Goal: Task Accomplishment & Management: Manage account settings

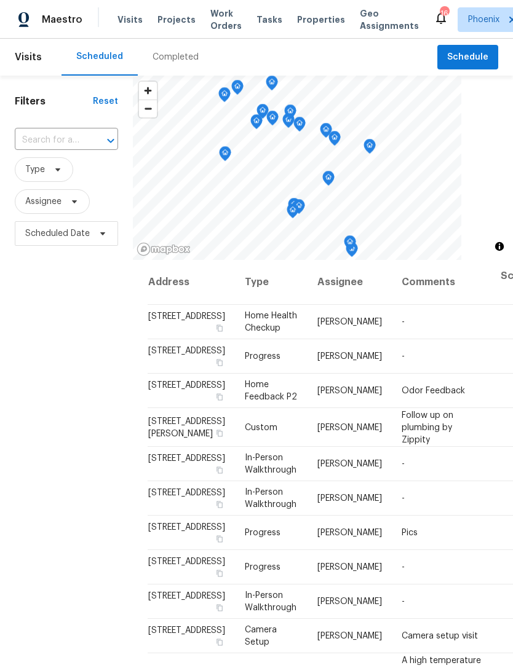
click at [50, 143] on input "text" at bounding box center [49, 140] width 69 height 19
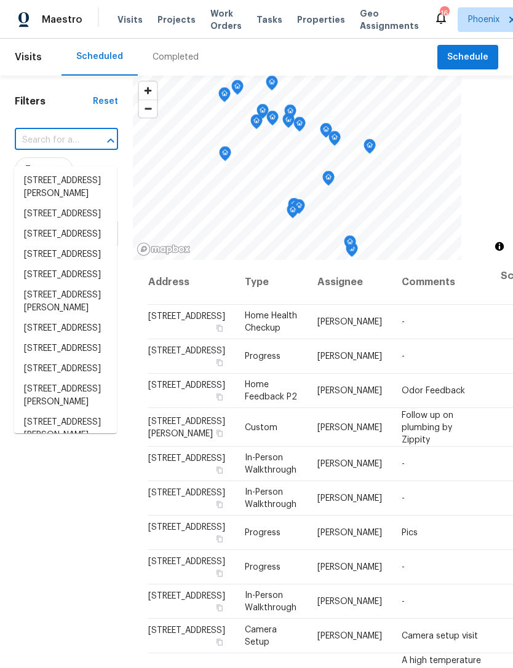
click at [41, 147] on input "text" at bounding box center [49, 140] width 69 height 19
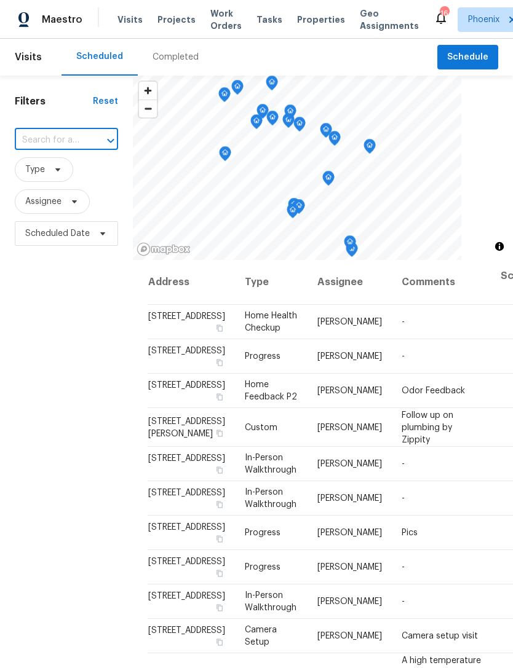
type input "[STREET_ADDRESS]"
click at [58, 191] on li "[STREET_ADDRESS]" at bounding box center [65, 181] width 103 height 20
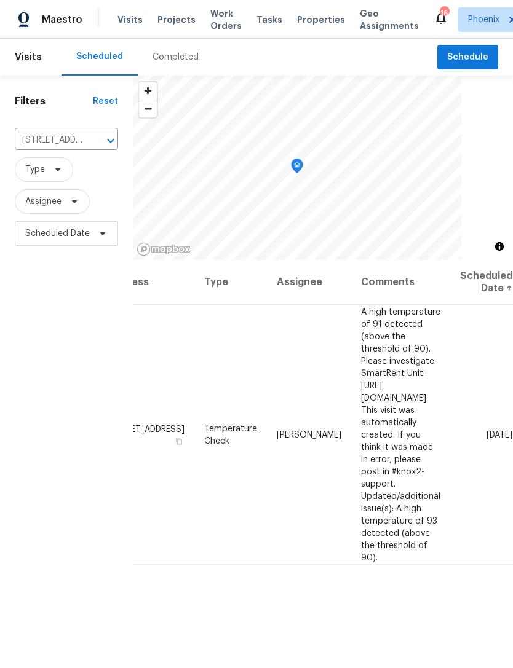
scroll to position [0, 95]
click at [0, 0] on icon at bounding box center [0, 0] width 0 height 0
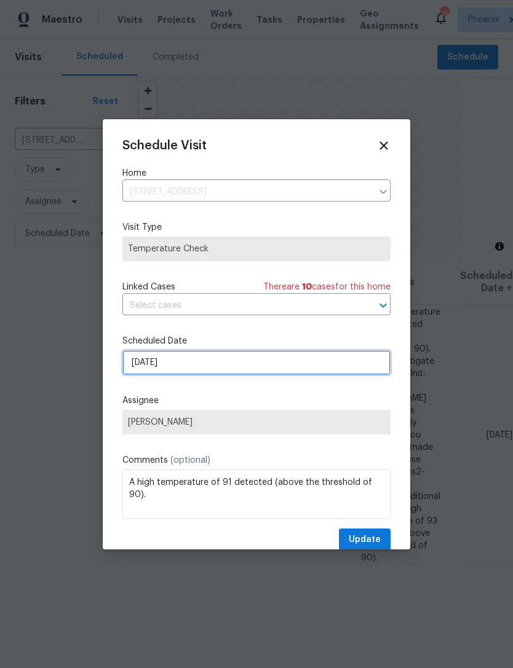
click at [246, 363] on input "[DATE]" at bounding box center [256, 362] width 268 height 25
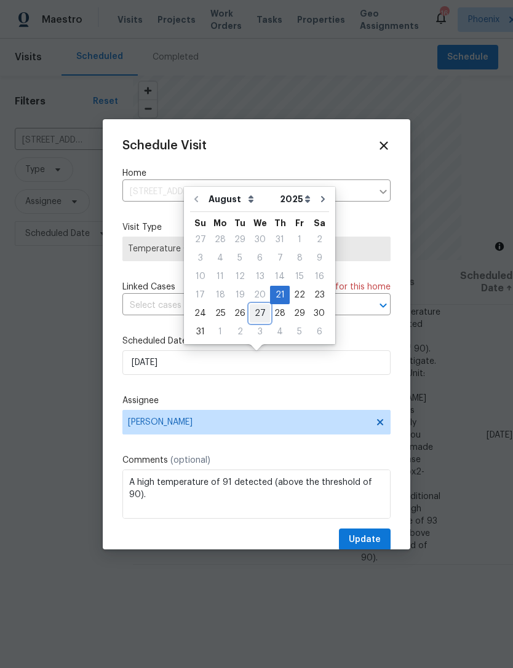
click at [256, 311] on div "27" at bounding box center [260, 313] width 20 height 17
type input "[DATE]"
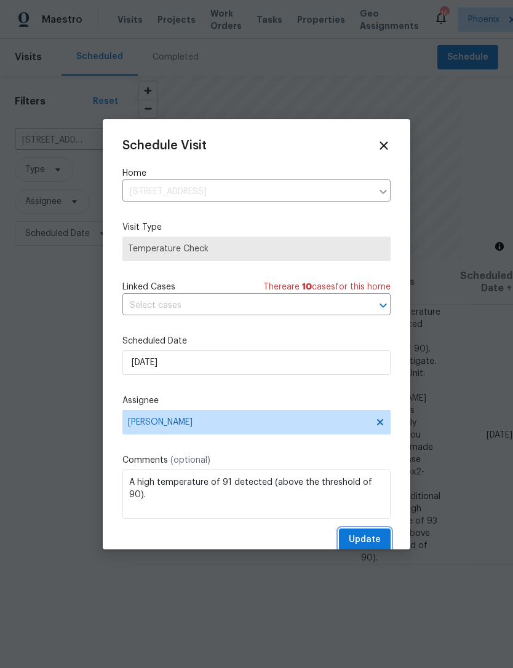
click at [369, 544] on span "Update" at bounding box center [365, 539] width 32 height 15
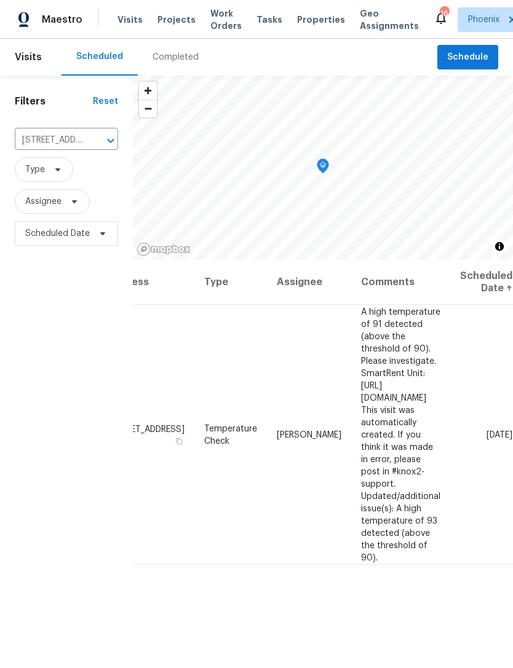
click at [97, 147] on icon "Clear" at bounding box center [95, 141] width 12 height 12
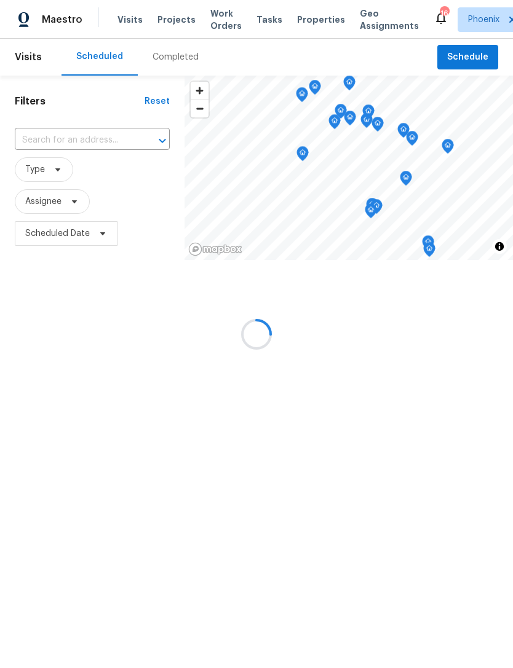
click at [53, 151] on div at bounding box center [256, 334] width 513 height 668
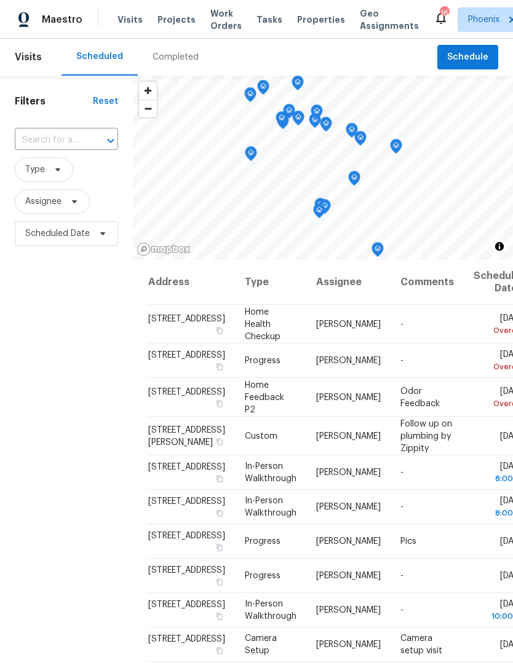
click at [48, 150] on input "text" at bounding box center [49, 140] width 69 height 19
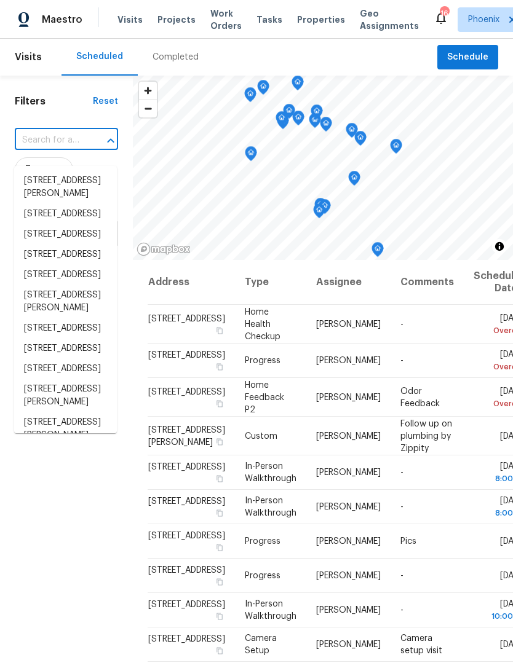
click at [45, 147] on input "text" at bounding box center [49, 140] width 69 height 19
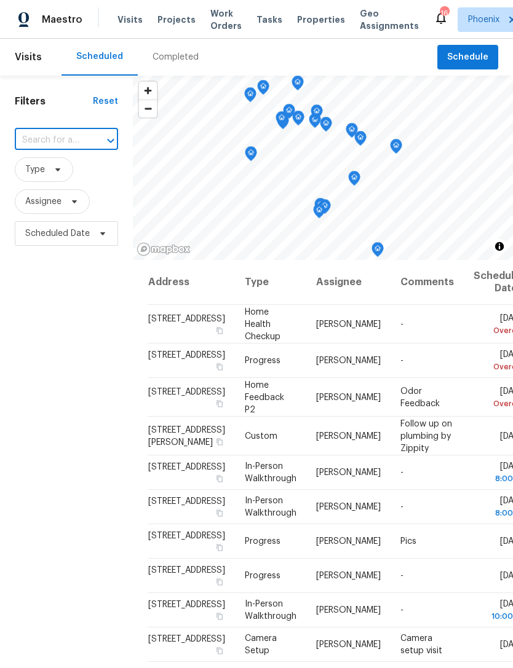
paste input "[STREET_ADDRESS][PERSON_NAME]"
type input "[STREET_ADDRESS][PERSON_NAME]"
click at [50, 177] on li "[STREET_ADDRESS][PERSON_NAME]" at bounding box center [65, 187] width 103 height 33
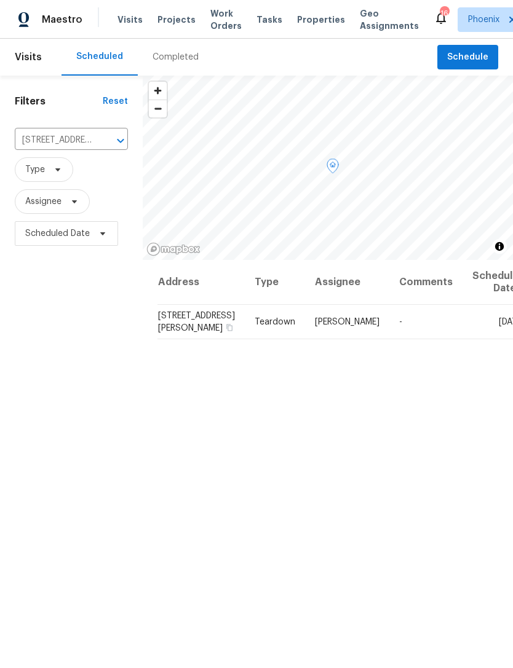
click at [0, 0] on icon at bounding box center [0, 0] width 0 height 0
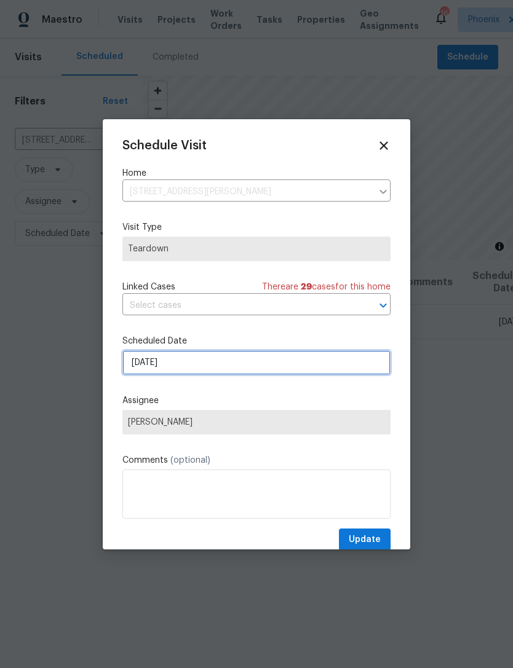
click at [261, 361] on input "[DATE]" at bounding box center [256, 362] width 268 height 25
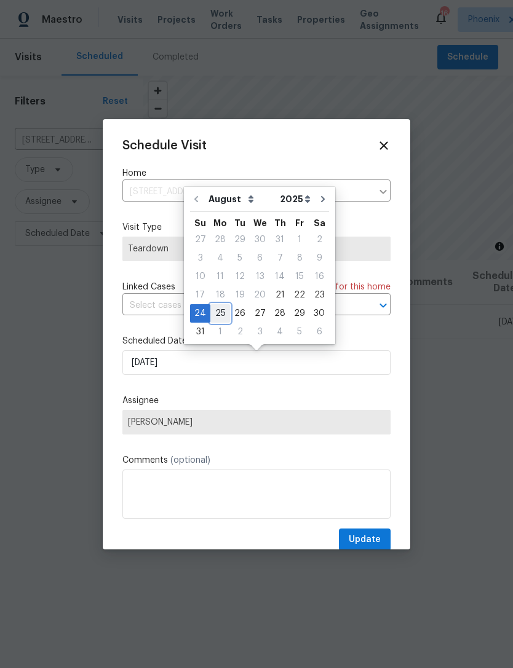
click at [219, 313] on div "25" at bounding box center [220, 313] width 20 height 17
type input "[DATE]"
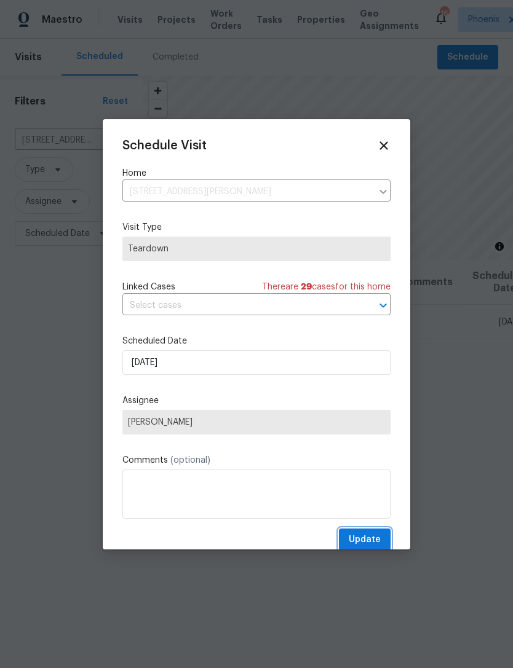
click at [372, 536] on span "Update" at bounding box center [365, 539] width 32 height 15
